Goal: Information Seeking & Learning: Understand process/instructions

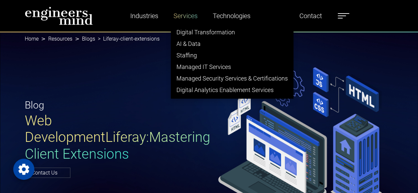
drag, startPoint x: 249, startPoint y: 38, endPoint x: 180, endPoint y: 21, distance: 71.1
click at [249, 38] on ol "Home Resources Blogs Liferay-client-extensions" at bounding box center [209, 39] width 369 height 15
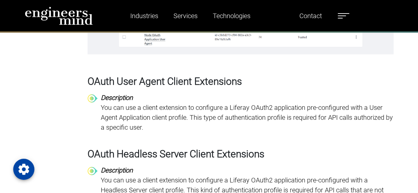
scroll to position [986, 0]
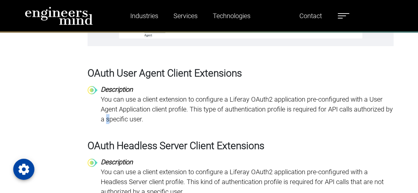
drag, startPoint x: 155, startPoint y: 173, endPoint x: 116, endPoint y: 118, distance: 67.1
click at [116, 118] on p "You can use a client extension to configure a Liferay OAuth2 application pre-co…" at bounding box center [247, 110] width 293 height 30
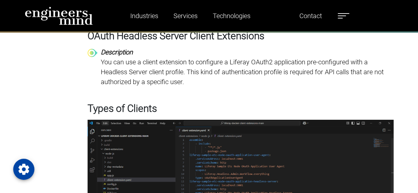
scroll to position [1109, 0]
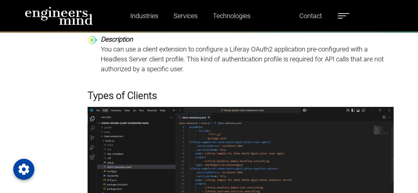
click at [162, 71] on p "You can use a client extension to configure a Liferay OAuth2 application pre-co…" at bounding box center [247, 59] width 293 height 30
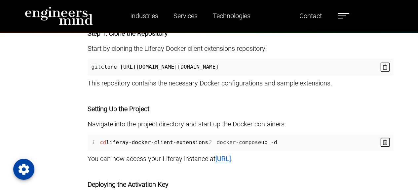
scroll to position [2759, 0]
click at [147, 140] on span "liferay-docker-client-extensions" at bounding box center [157, 143] width 102 height 6
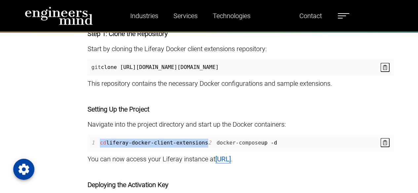
click at [147, 140] on span "liferay-docker-client-extensions" at bounding box center [157, 143] width 102 height 6
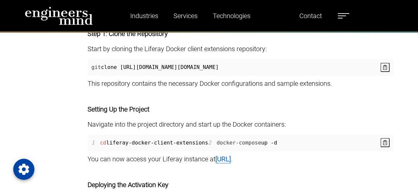
click at [216, 140] on span "docker-compose" at bounding box center [238, 143] width 45 height 6
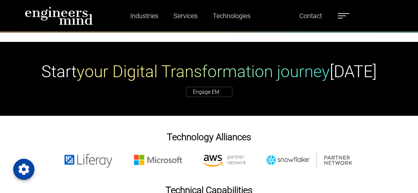
scroll to position [3692, 0]
